Goal: Find specific page/section: Find specific page/section

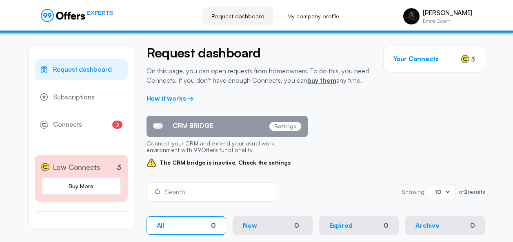
scroll to position [137, 0]
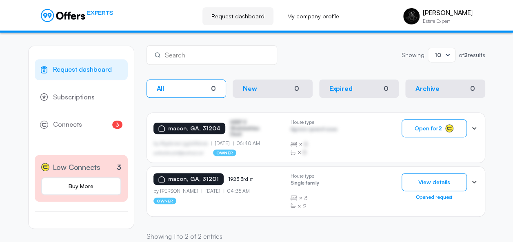
click at [438, 126] on span "Open for 2" at bounding box center [427, 128] width 27 height 7
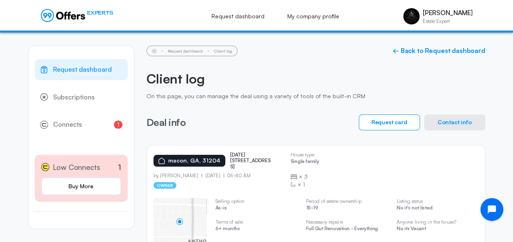
scroll to position [53, 0]
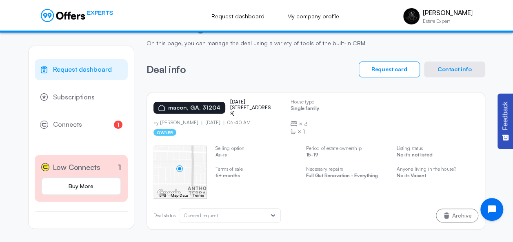
click at [444, 66] on button "Contact info" at bounding box center [454, 70] width 61 height 16
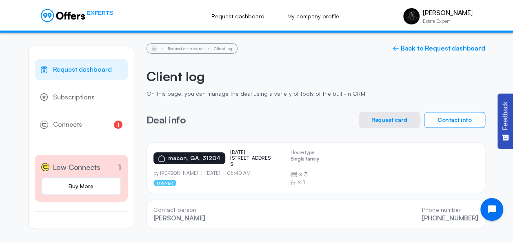
scroll to position [2, 0]
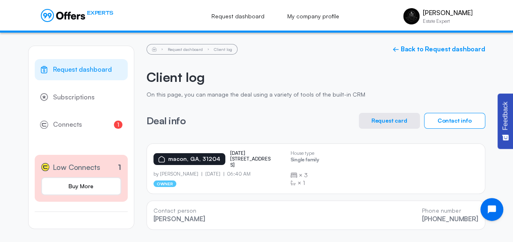
click at [184, 156] on p "macon, GA, 31204" at bounding box center [194, 159] width 52 height 7
click at [387, 123] on button "Request card" at bounding box center [388, 121] width 61 height 16
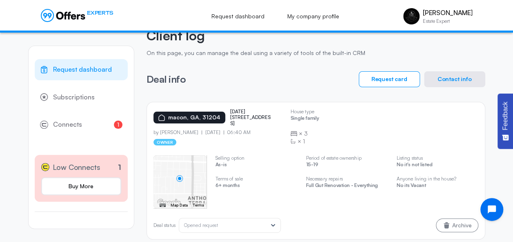
scroll to position [53, 0]
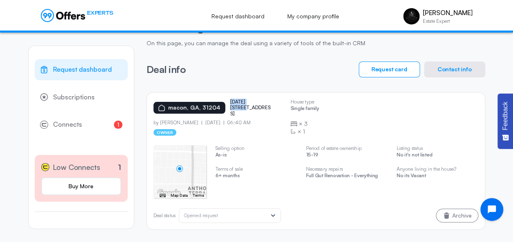
drag, startPoint x: 227, startPoint y: 104, endPoint x: 259, endPoint y: 108, distance: 32.9
click at [259, 108] on div "macon, GA, 31204 [DATE][STREET_ADDRESS]" at bounding box center [218, 108] width 130 height 18
copy p "[DATE][STREET_ADDRESS]"
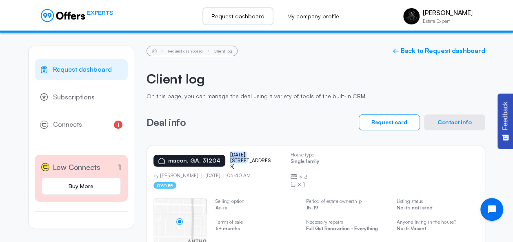
click at [254, 15] on link "Request dashboard" at bounding box center [237, 16] width 71 height 18
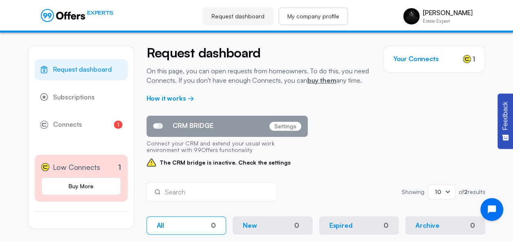
click at [325, 24] on link "My company profile" at bounding box center [313, 16] width 70 height 18
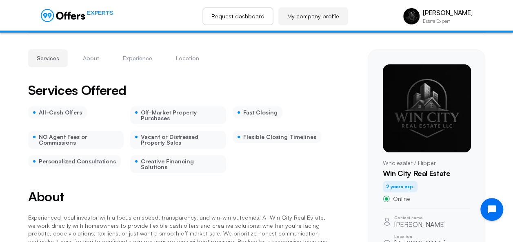
click at [234, 11] on link "Request dashboard" at bounding box center [237, 16] width 71 height 18
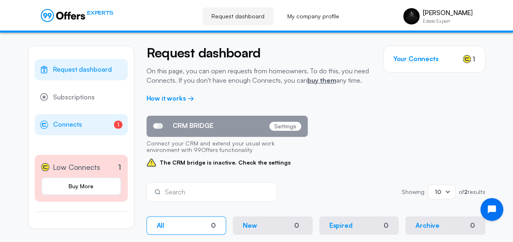
click at [110, 115] on link "1 Connects 1" at bounding box center [81, 124] width 93 height 21
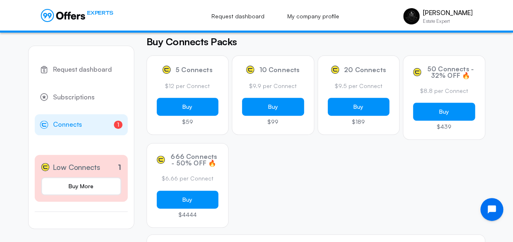
scroll to position [109, 0]
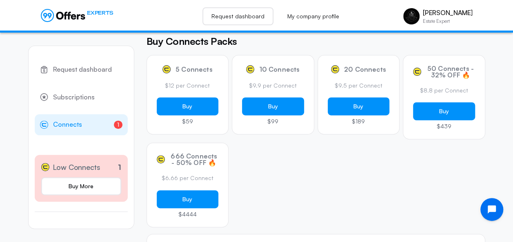
click at [250, 22] on link "Request dashboard" at bounding box center [237, 16] width 71 height 18
